Goal: Find specific page/section

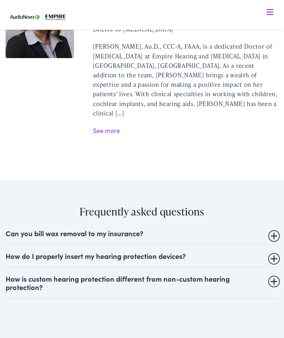
scroll to position [1609, 0]
